Goal: Transaction & Acquisition: Purchase product/service

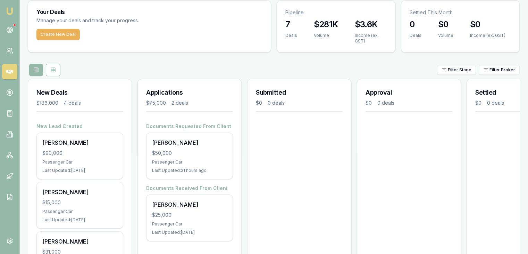
scroll to position [35, 0]
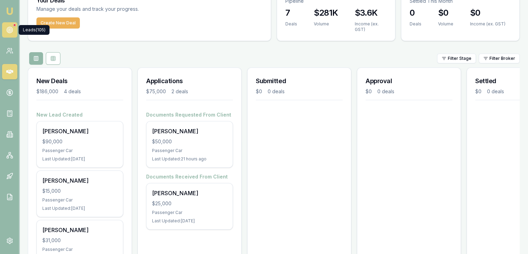
click at [11, 30] on circle at bounding box center [9, 29] width 3 height 3
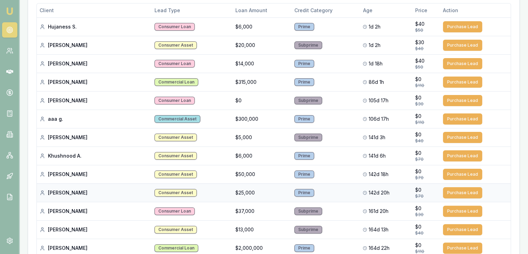
scroll to position [35, 0]
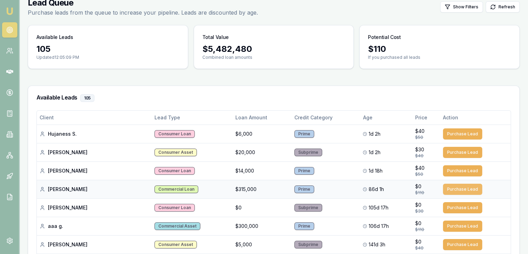
click at [454, 185] on button "Purchase Lead" at bounding box center [462, 188] width 39 height 11
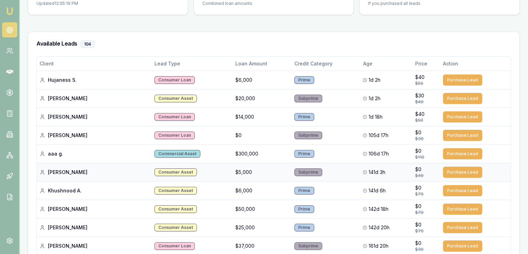
scroll to position [104, 0]
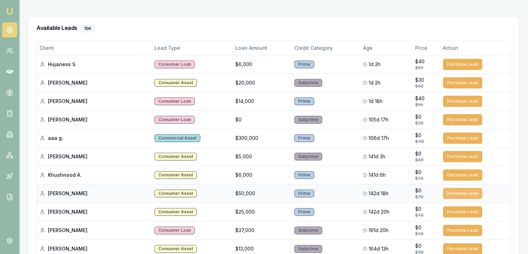
click at [456, 190] on button "Purchase Lead" at bounding box center [462, 193] width 39 height 11
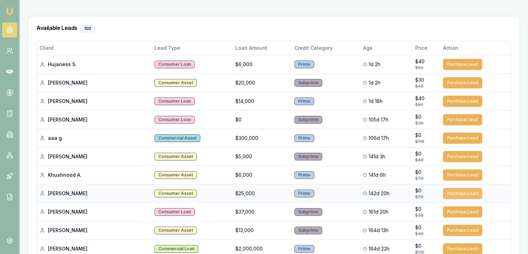
click at [456, 191] on button "Purchase Lead" at bounding box center [462, 193] width 39 height 11
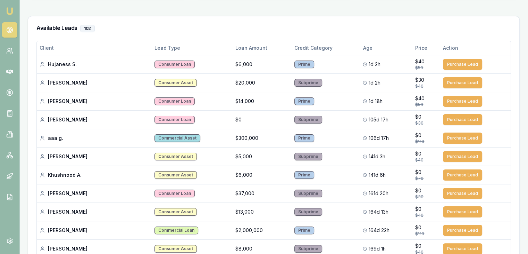
click at [456, 191] on button "Purchase Lead" at bounding box center [462, 193] width 39 height 11
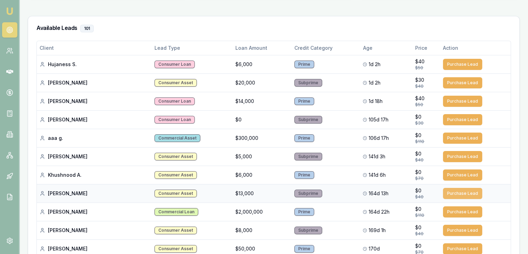
click at [457, 190] on button "Purchase Lead" at bounding box center [462, 193] width 39 height 11
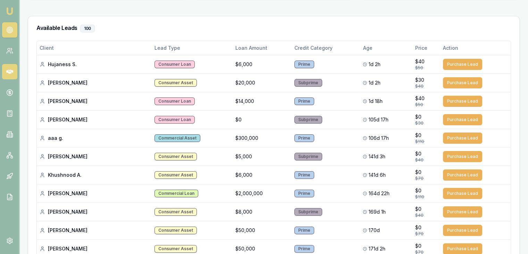
click at [8, 70] on icon at bounding box center [9, 71] width 7 height 7
